Goal: Navigation & Orientation: Understand site structure

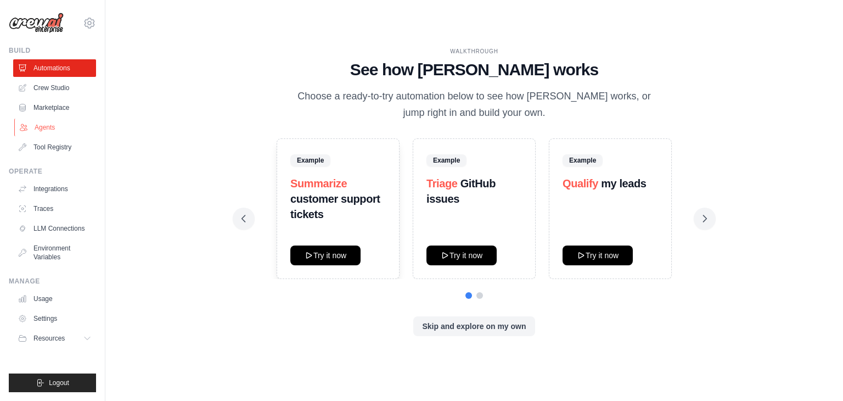
click at [56, 132] on link "Agents" at bounding box center [55, 128] width 83 height 18
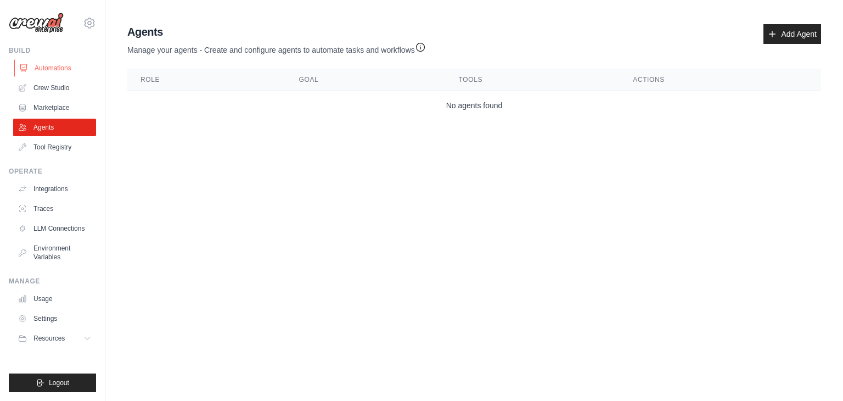
click at [47, 69] on link "Automations" at bounding box center [55, 68] width 83 height 18
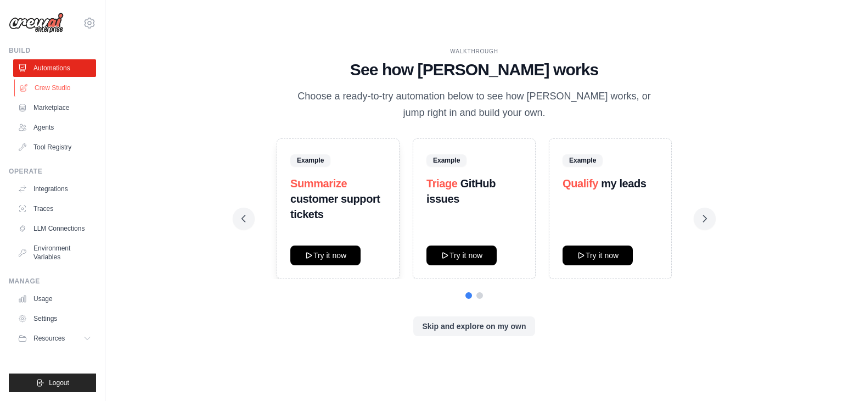
click at [49, 87] on link "Crew Studio" at bounding box center [55, 88] width 83 height 18
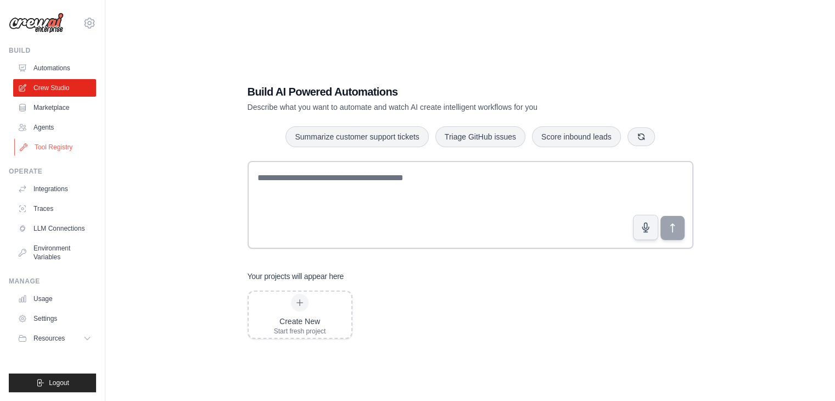
click at [57, 147] on link "Tool Registry" at bounding box center [55, 147] width 83 height 18
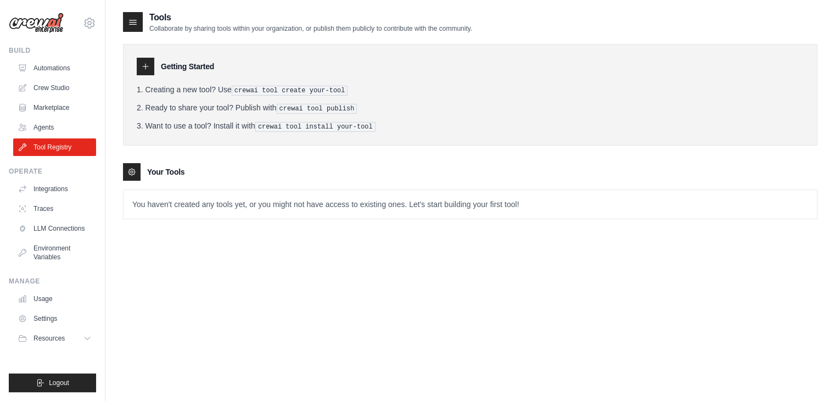
click at [130, 24] on icon at bounding box center [133, 22] width 7 height 4
click at [36, 231] on link "LLM Connections" at bounding box center [55, 228] width 83 height 18
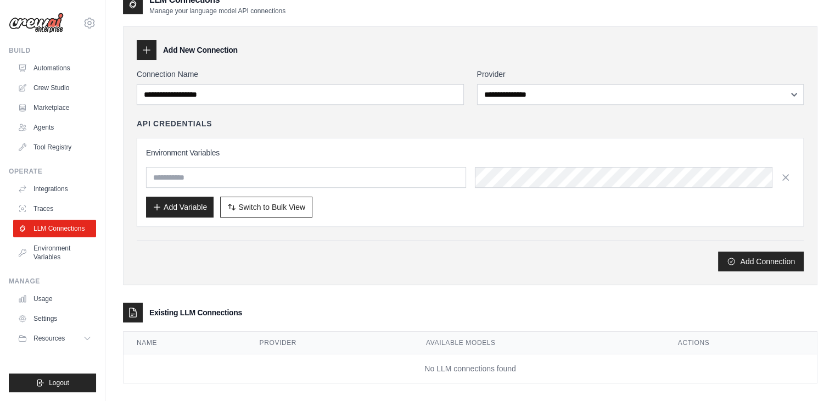
scroll to position [19, 0]
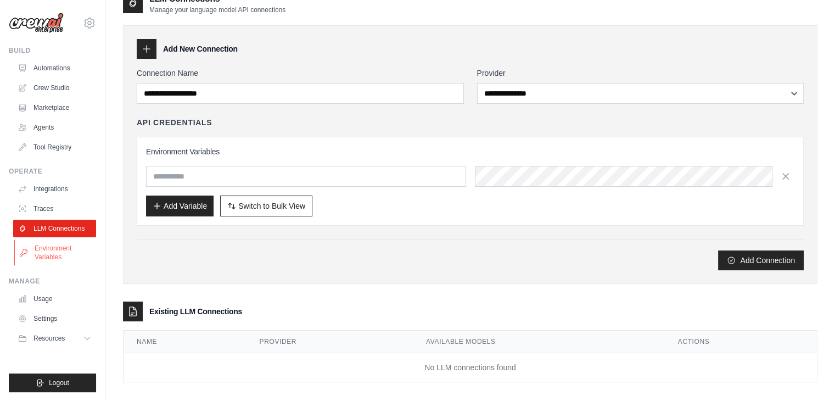
click at [39, 250] on link "Environment Variables" at bounding box center [55, 252] width 83 height 26
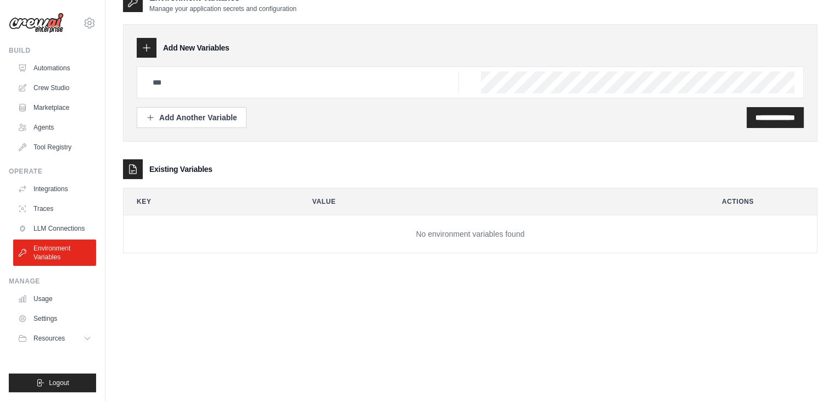
scroll to position [20, 0]
click at [38, 300] on link "Usage" at bounding box center [55, 299] width 83 height 18
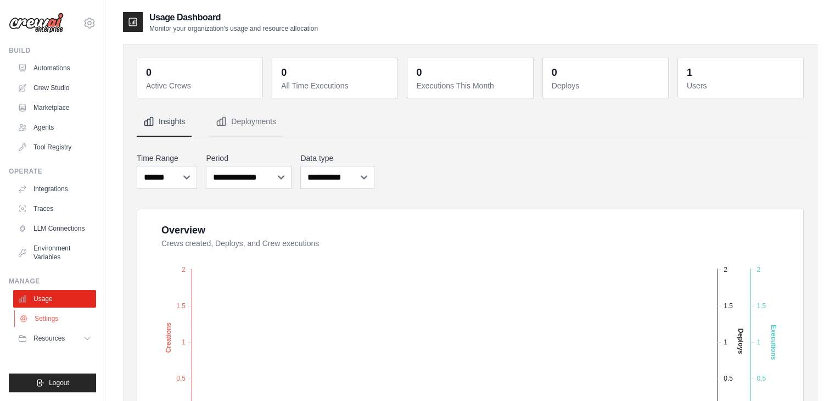
click at [40, 317] on link "Settings" at bounding box center [55, 318] width 83 height 18
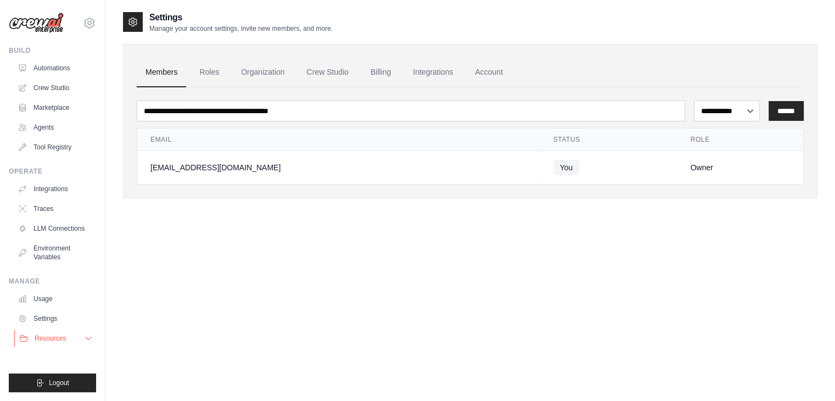
click at [41, 332] on button "Resources" at bounding box center [55, 338] width 83 height 18
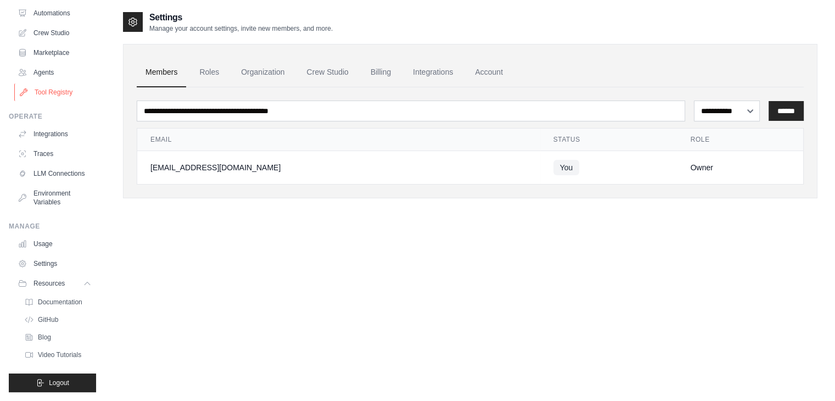
click at [55, 83] on link "Tool Registry" at bounding box center [55, 92] width 83 height 18
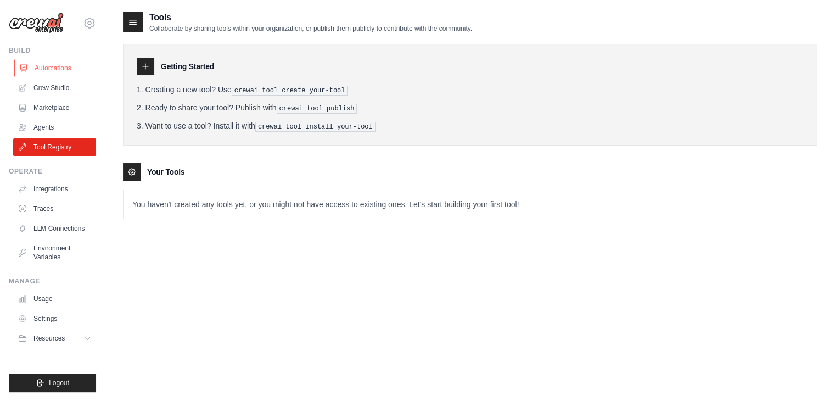
click at [40, 63] on link "Automations" at bounding box center [55, 68] width 83 height 18
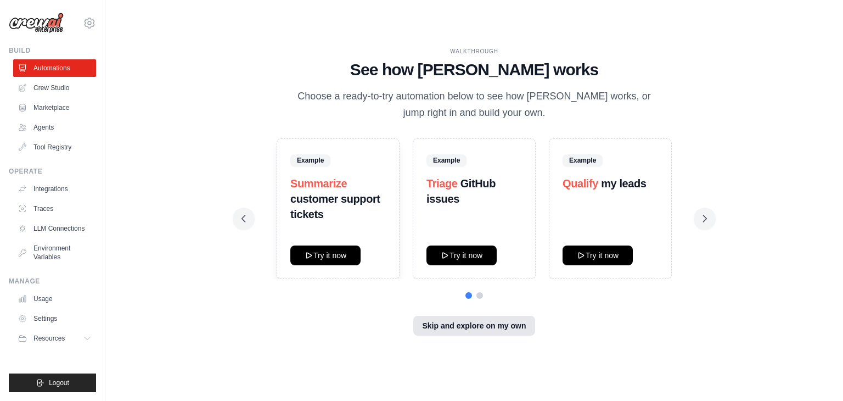
click at [487, 325] on button "Skip and explore on my own" at bounding box center [473, 326] width 121 height 20
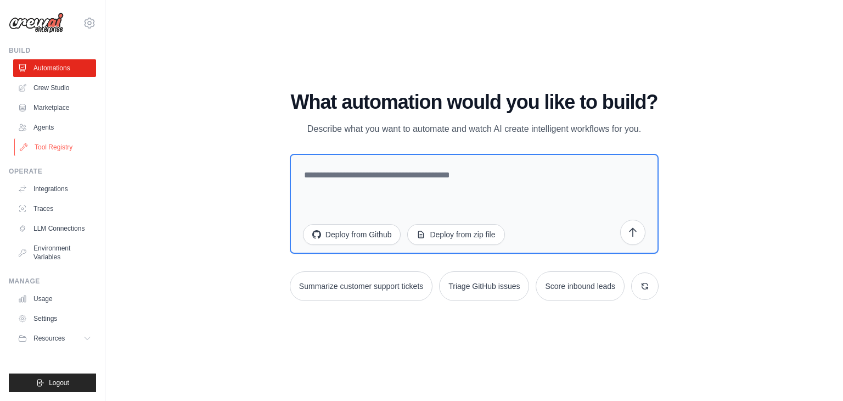
click at [45, 147] on link "Tool Registry" at bounding box center [55, 147] width 83 height 18
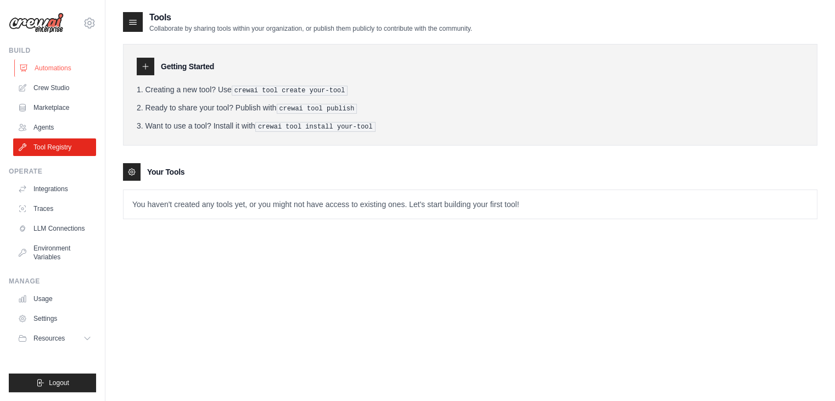
click at [46, 75] on link "Automations" at bounding box center [55, 68] width 83 height 18
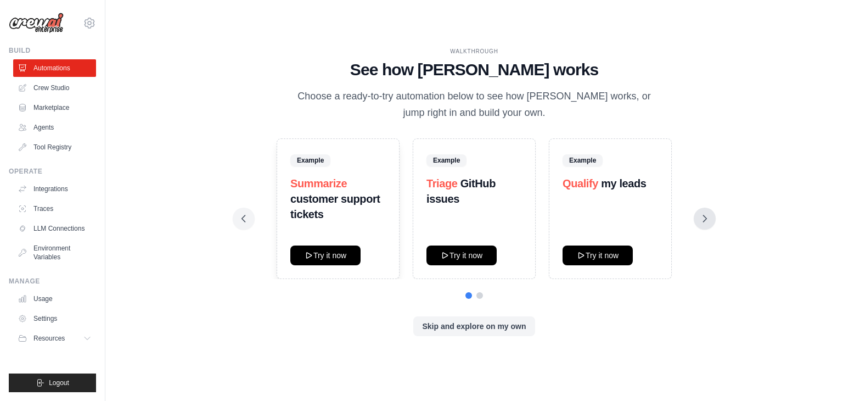
click at [708, 220] on icon at bounding box center [704, 218] width 11 height 11
click at [478, 299] on div "WALKTHROUGH See how CrewAI works Choose a ready-to-try automation below to see …" at bounding box center [474, 200] width 492 height 306
click at [480, 319] on button "Skip and explore on my own" at bounding box center [473, 326] width 121 height 20
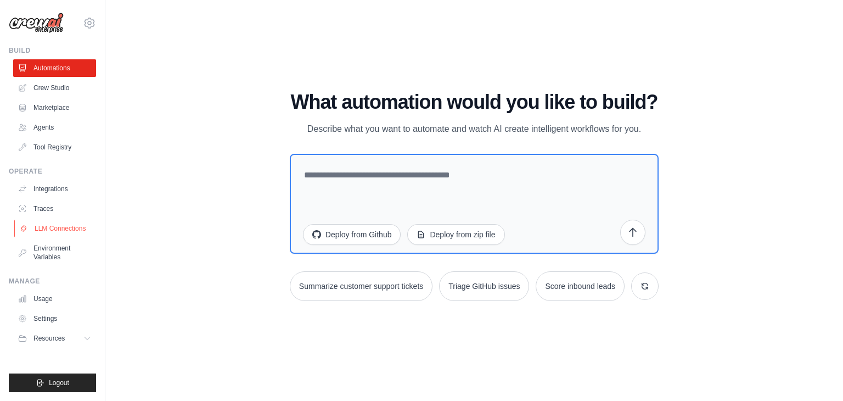
click at [44, 221] on link "LLM Connections" at bounding box center [55, 228] width 83 height 18
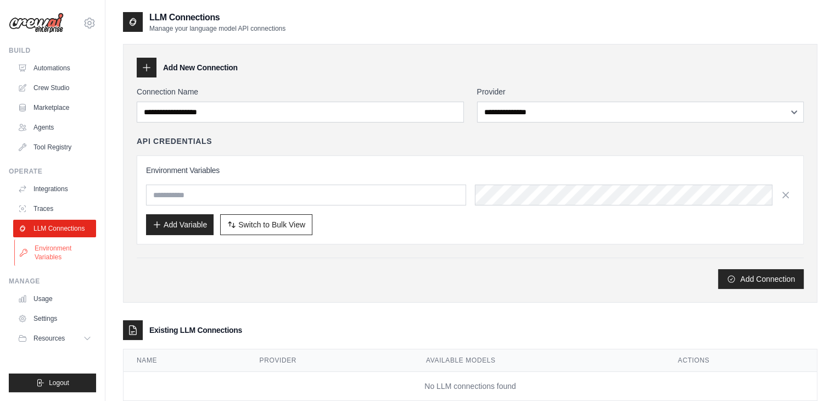
click at [42, 255] on link "Environment Variables" at bounding box center [55, 252] width 83 height 26
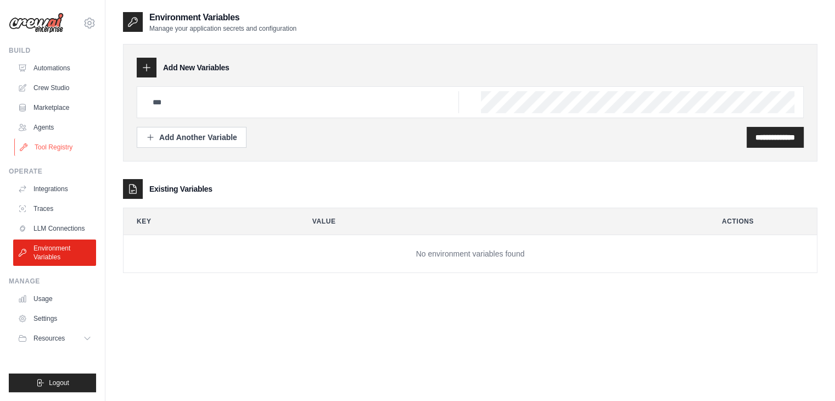
click at [50, 149] on link "Tool Registry" at bounding box center [55, 147] width 83 height 18
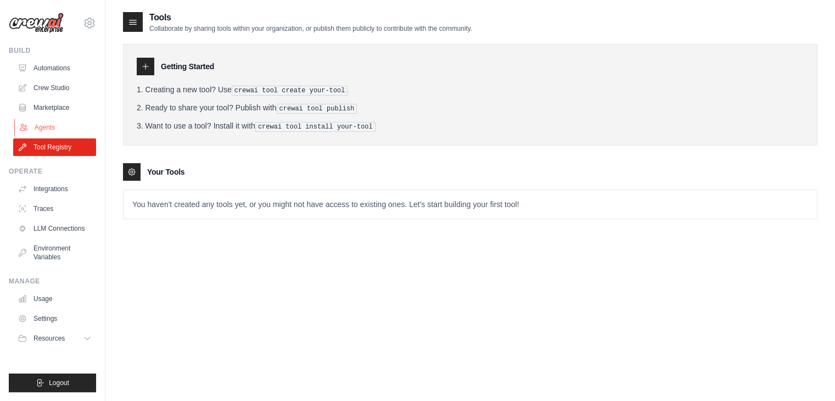
click at [49, 119] on link "Agents" at bounding box center [55, 128] width 83 height 18
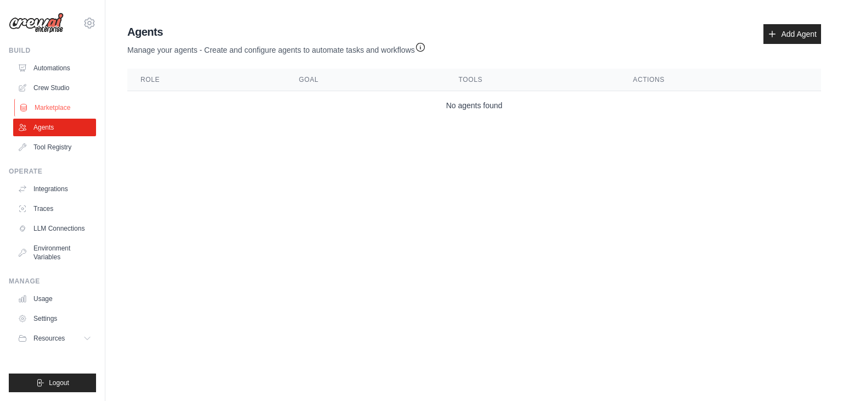
click at [52, 100] on link "Marketplace" at bounding box center [55, 108] width 83 height 18
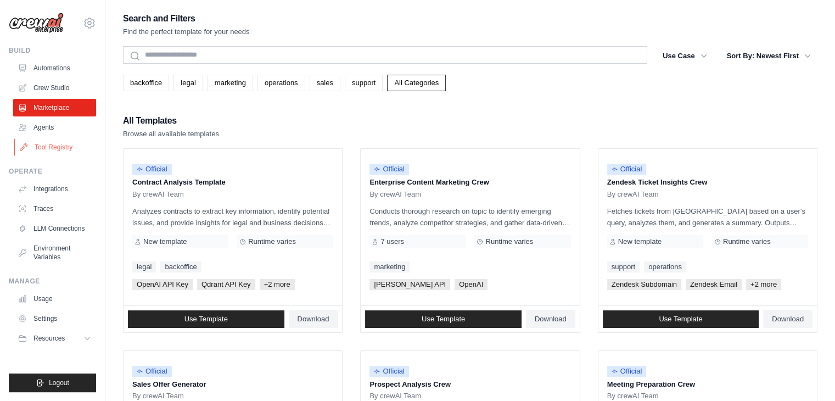
click at [49, 142] on link "Tool Registry" at bounding box center [55, 147] width 83 height 18
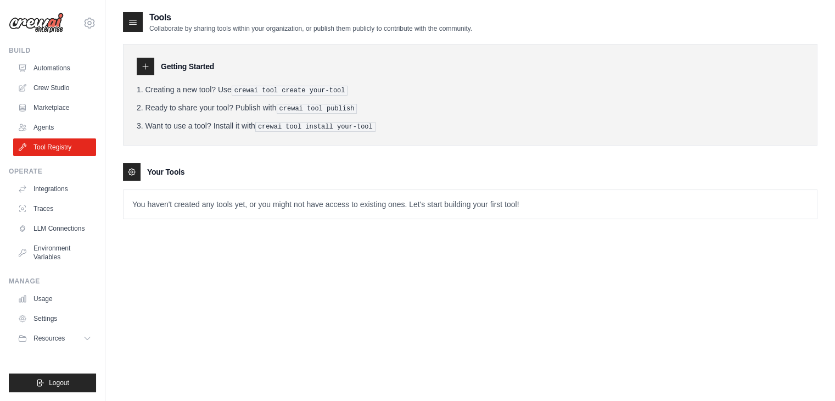
click at [279, 126] on pre "crewai tool install your-tool" at bounding box center [315, 127] width 120 height 10
drag, startPoint x: 279, startPoint y: 126, endPoint x: 395, endPoint y: 153, distance: 119.5
click at [395, 153] on div "Getting Started Creating a new tool? Use crewai tool create your-tool Ready to …" at bounding box center [470, 126] width 694 height 186
click at [318, 157] on div "Getting Started Creating a new tool? Use crewai tool create your-tool Ready to …" at bounding box center [470, 126] width 694 height 186
click at [143, 71] on div at bounding box center [146, 67] width 18 height 18
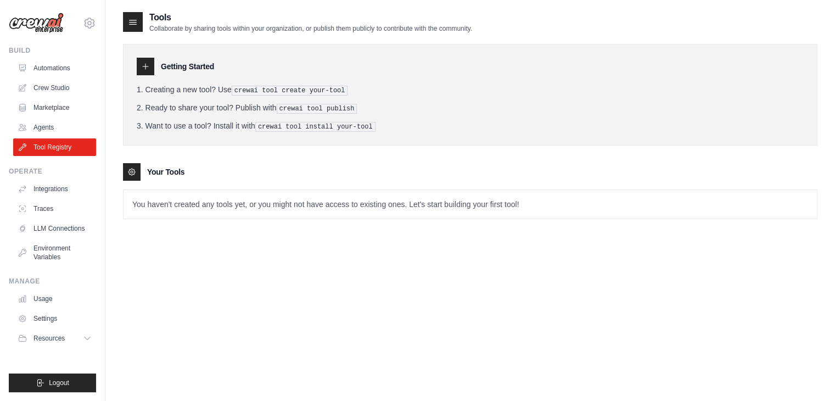
click at [145, 65] on icon at bounding box center [145, 66] width 5 height 5
click at [134, 25] on icon at bounding box center [133, 22] width 7 height 4
click at [147, 67] on icon at bounding box center [145, 66] width 9 height 9
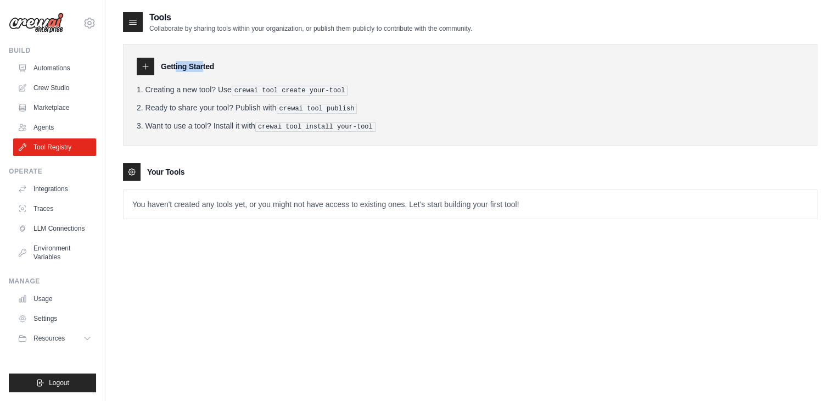
click at [147, 67] on icon at bounding box center [145, 66] width 9 height 9
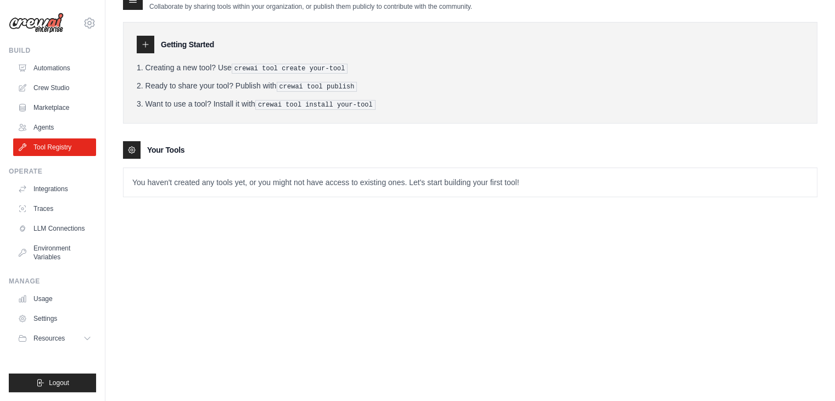
click at [182, 184] on p "You haven't created any tools yet, or you might not have access to existing one…" at bounding box center [469, 182] width 693 height 29
click at [136, 175] on p "You haven't created any tools yet, or you might not have access to existing one…" at bounding box center [469, 182] width 693 height 29
drag, startPoint x: 136, startPoint y: 175, endPoint x: 268, endPoint y: 197, distance: 134.6
click at [268, 197] on div "Tools Collaborate by sharing tools within your organization, or publish them pu…" at bounding box center [470, 102] width 694 height 226
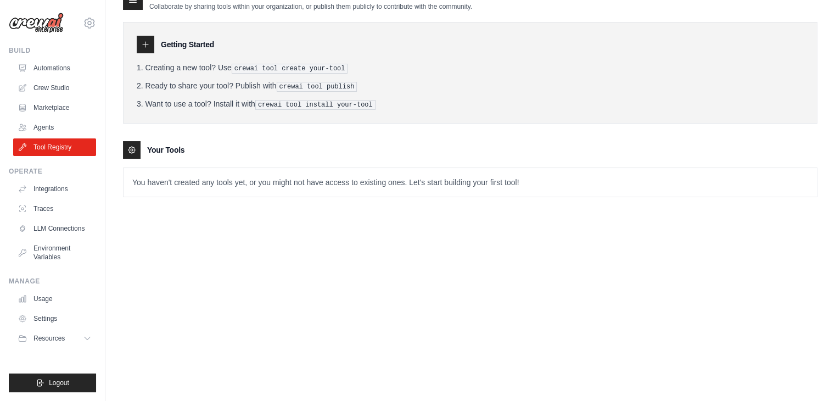
click at [131, 149] on icon at bounding box center [132, 150] width 2 height 2
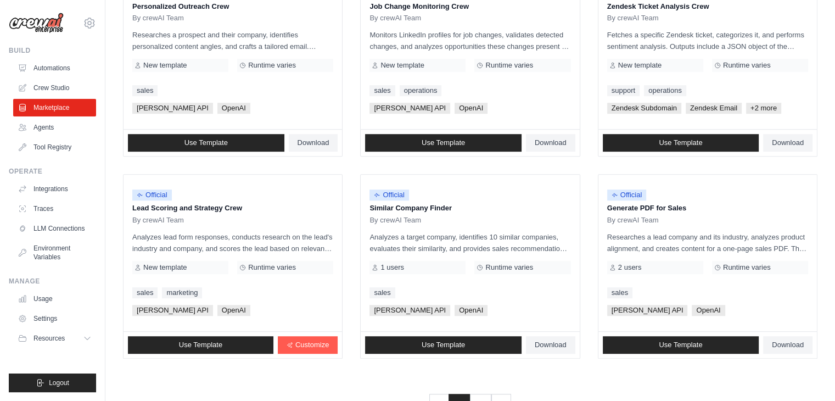
scroll to position [615, 0]
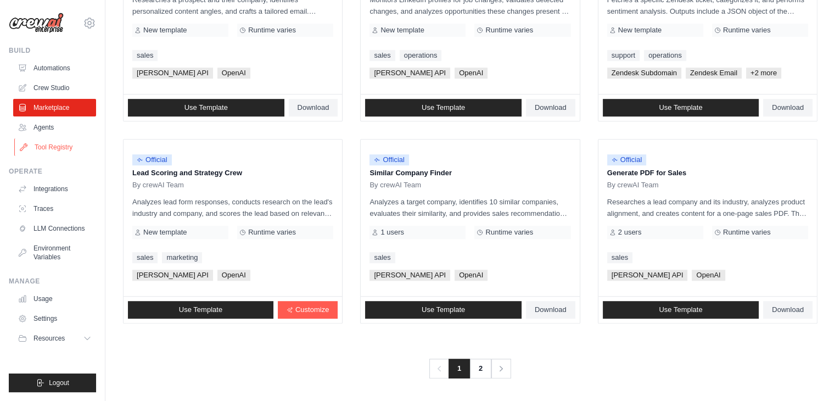
click at [52, 146] on link "Tool Registry" at bounding box center [55, 147] width 83 height 18
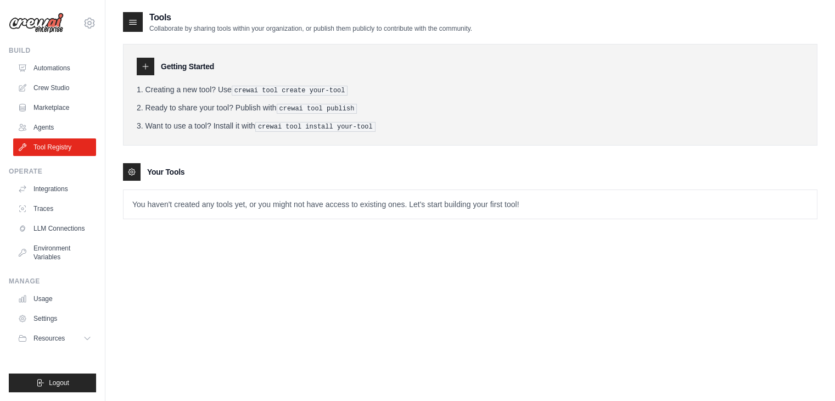
click at [144, 67] on icon at bounding box center [145, 66] width 9 height 9
click at [188, 127] on li "Want to use a tool? Install it with crewai tool install your-tool" at bounding box center [470, 126] width 667 height 12
click at [269, 124] on pre "crewai tool install your-tool" at bounding box center [315, 127] width 120 height 10
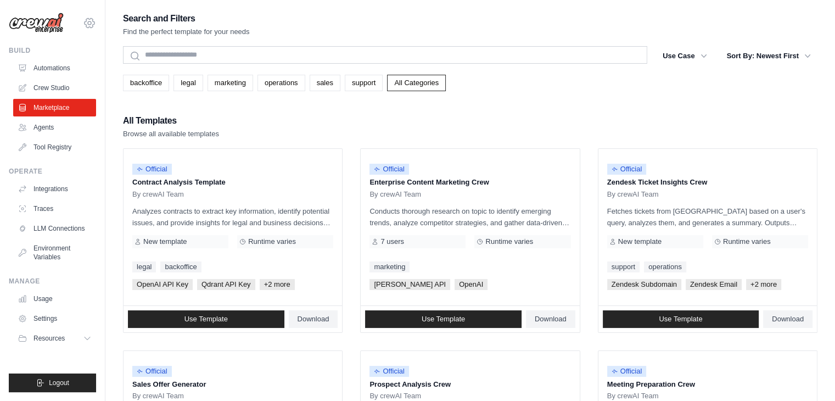
click at [86, 22] on icon at bounding box center [89, 22] width 13 height 13
click at [66, 81] on link "Settings" at bounding box center [89, 74] width 97 height 20
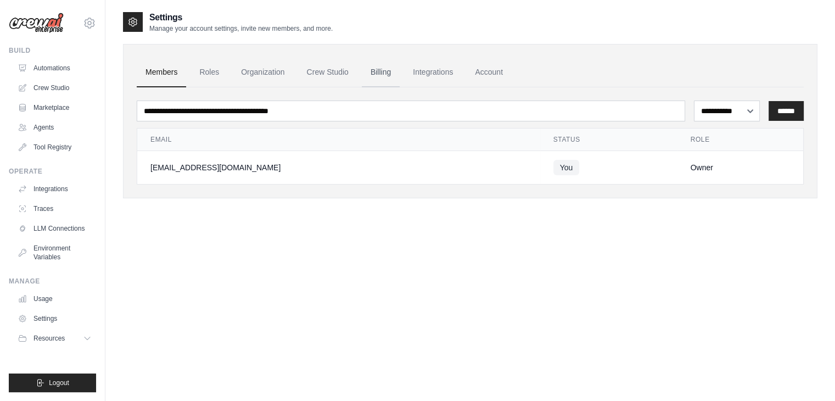
click at [389, 64] on link "Billing" at bounding box center [381, 73] width 38 height 30
click at [314, 69] on link "Crew Studio" at bounding box center [327, 73] width 59 height 30
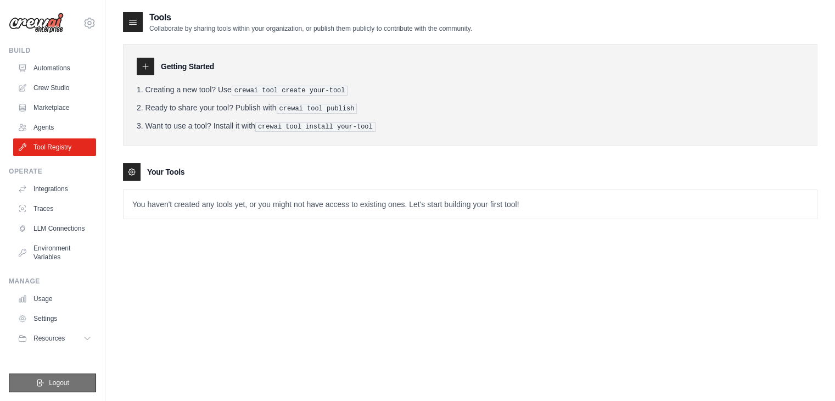
click at [40, 379] on icon "submit" at bounding box center [40, 382] width 9 height 9
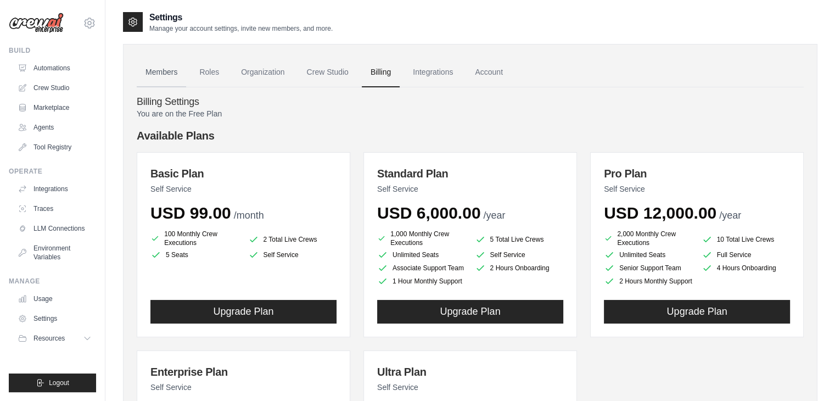
click at [157, 74] on link "Members" at bounding box center [161, 73] width 49 height 30
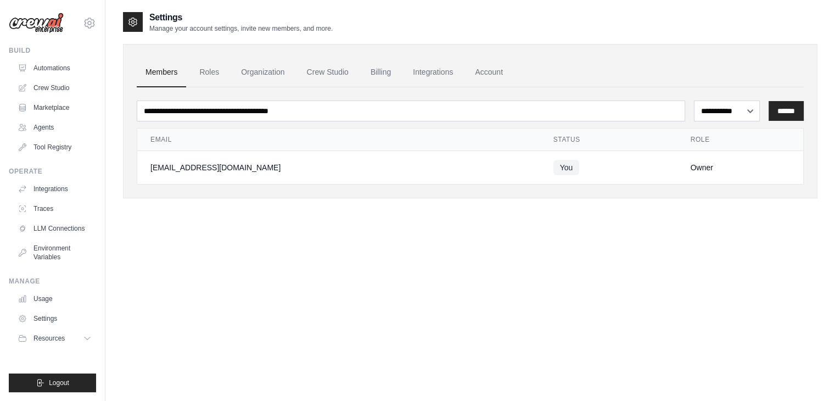
scroll to position [10, 0]
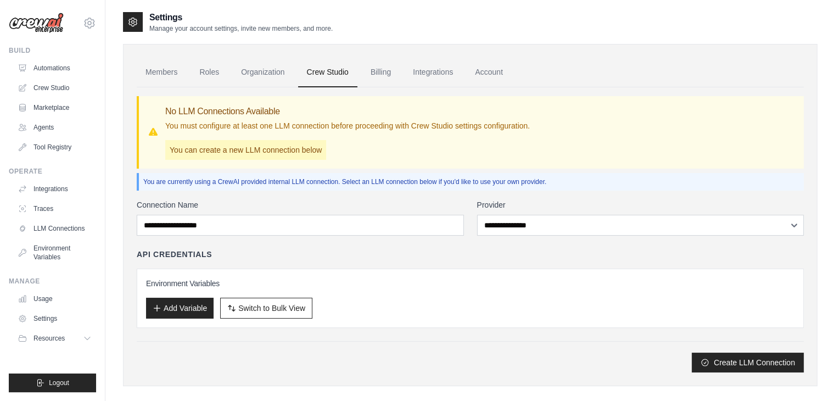
scroll to position [22, 0]
